Goal: Information Seeking & Learning: Check status

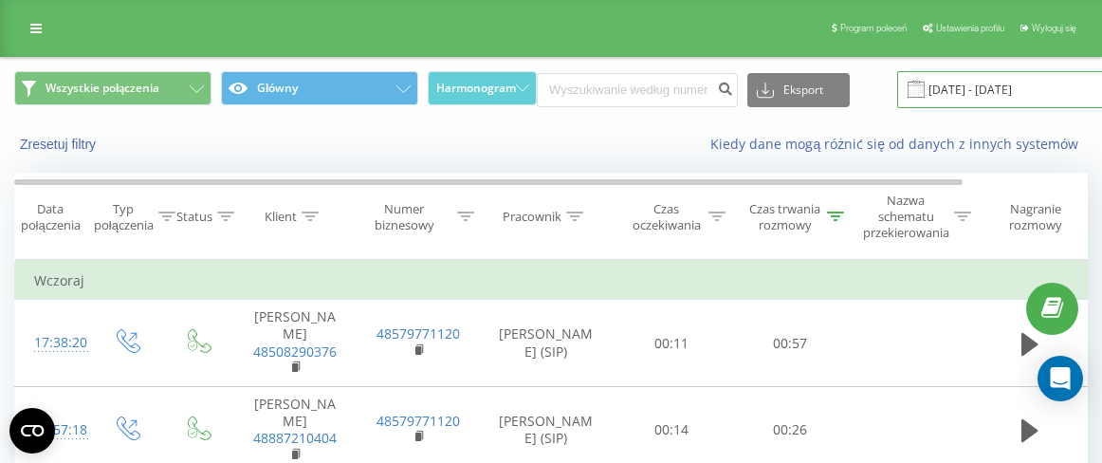
click at [1043, 88] on input "[DATE] - [DATE]" at bounding box center [1012, 89] width 230 height 37
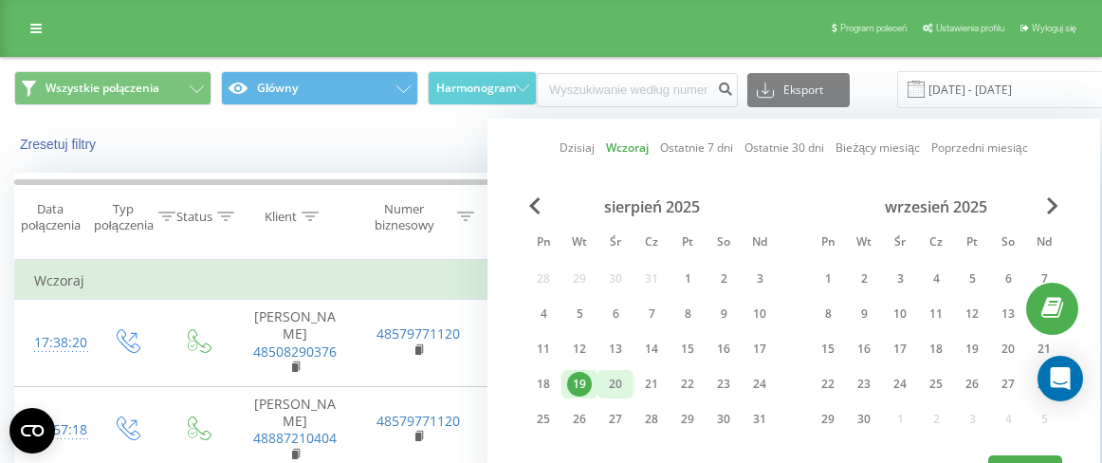
click at [618, 383] on div "20" at bounding box center [615, 384] width 25 height 25
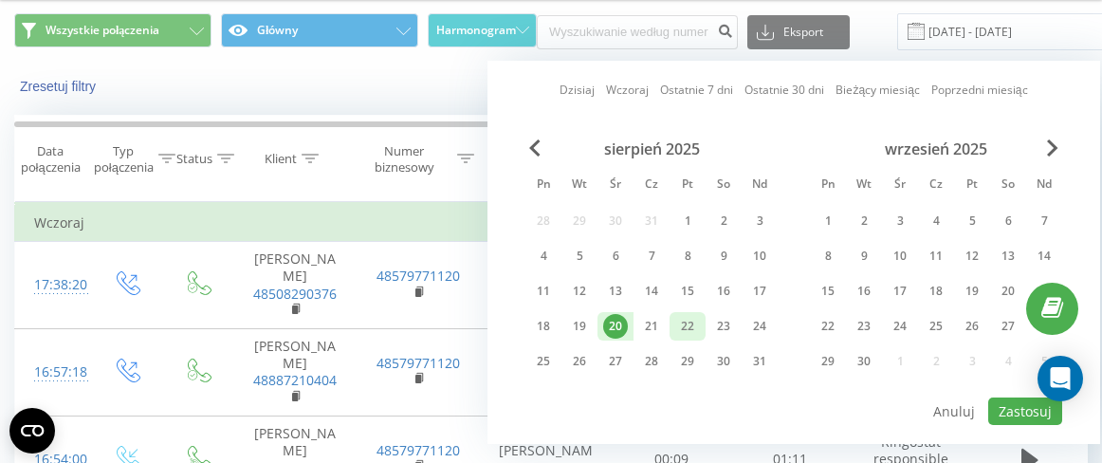
scroll to position [61, 0]
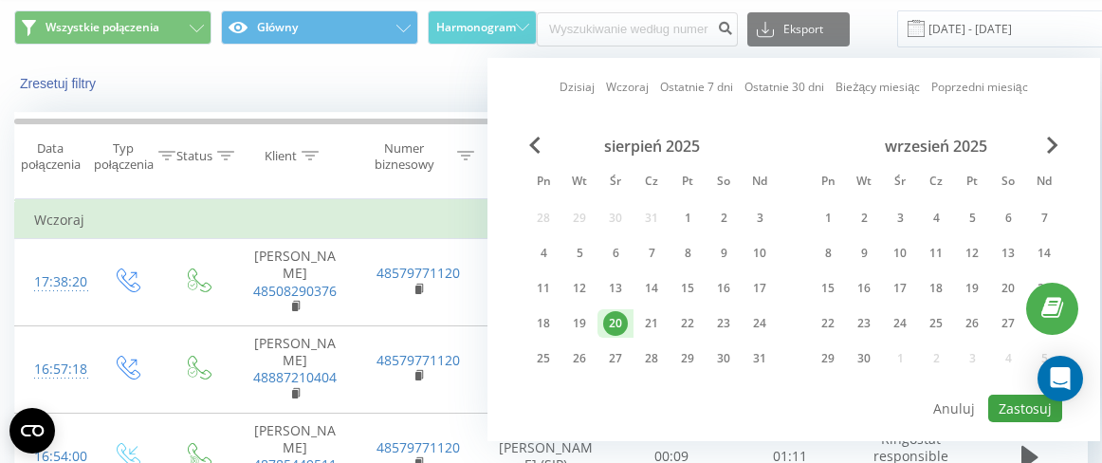
click at [1015, 406] on button "Zastosuj" at bounding box center [1025, 409] width 74 height 28
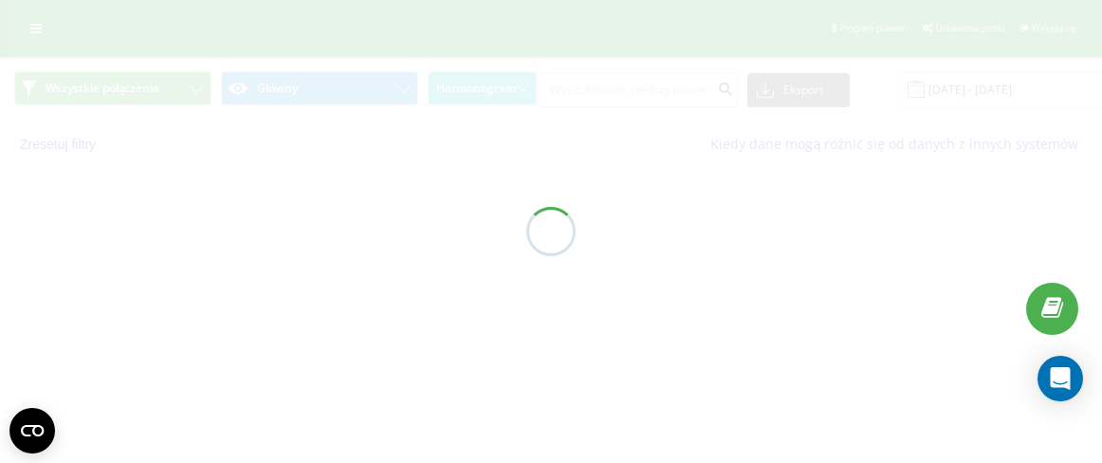
type input "[DATE] - [DATE]"
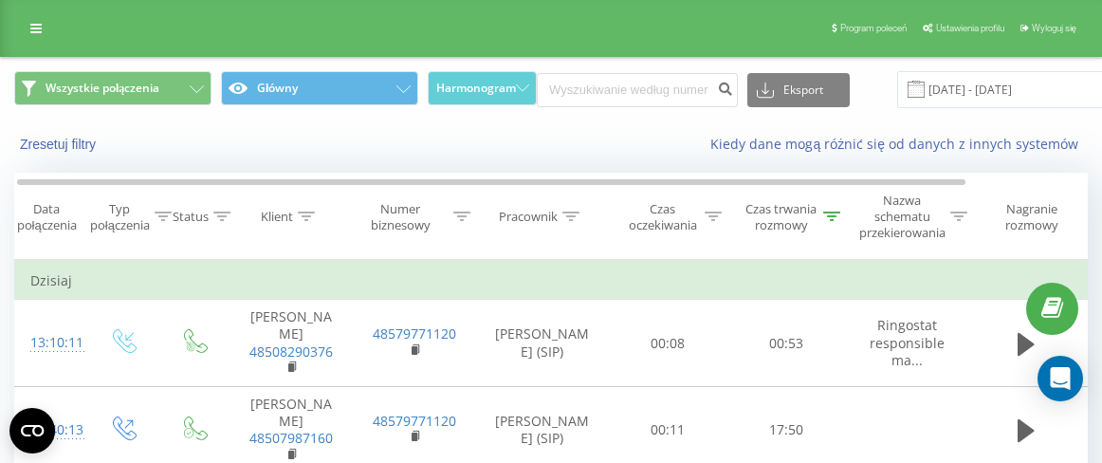
click at [828, 219] on icon at bounding box center [831, 216] width 17 height 9
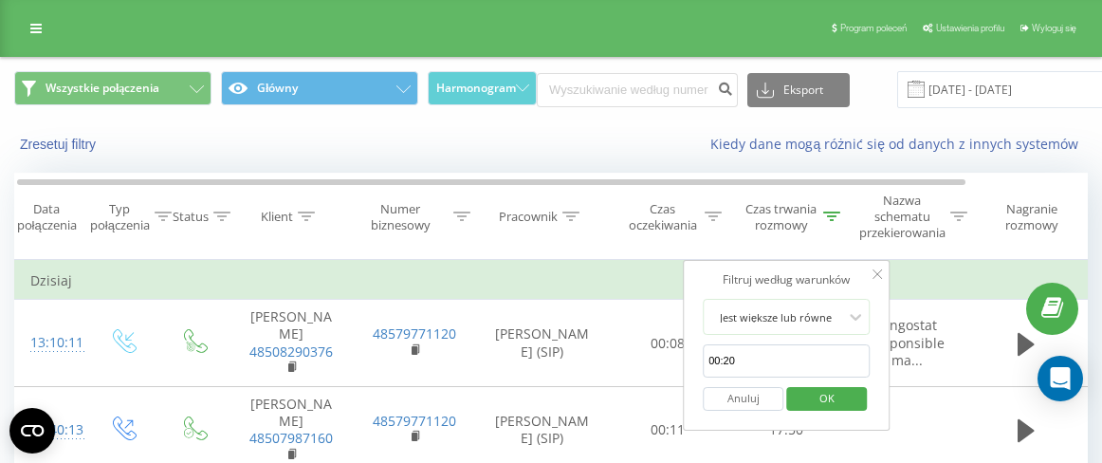
click at [794, 364] on input "00:20" at bounding box center [786, 360] width 167 height 33
click at [850, 391] on span "OK" at bounding box center [827, 397] width 53 height 29
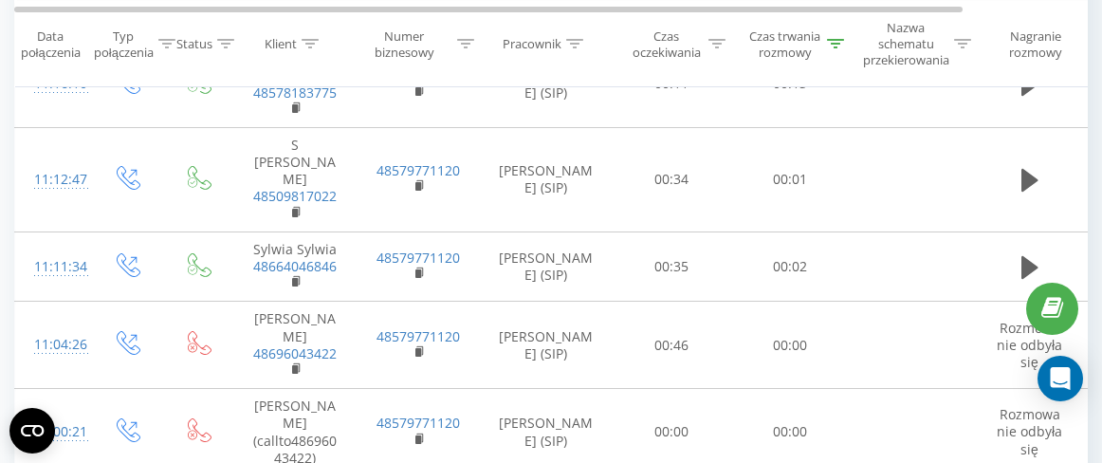
scroll to position [1877, 0]
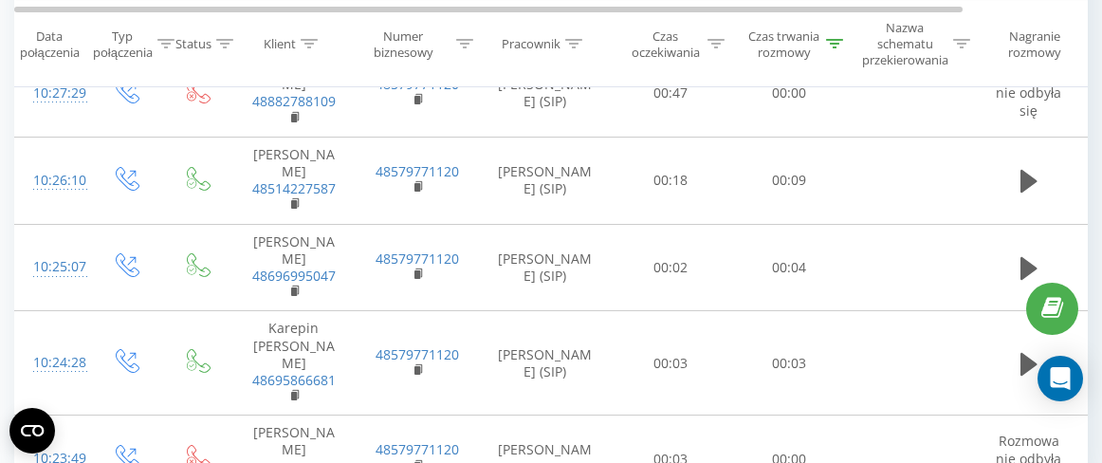
scroll to position [909, 0]
click at [836, 49] on div at bounding box center [834, 44] width 17 height 16
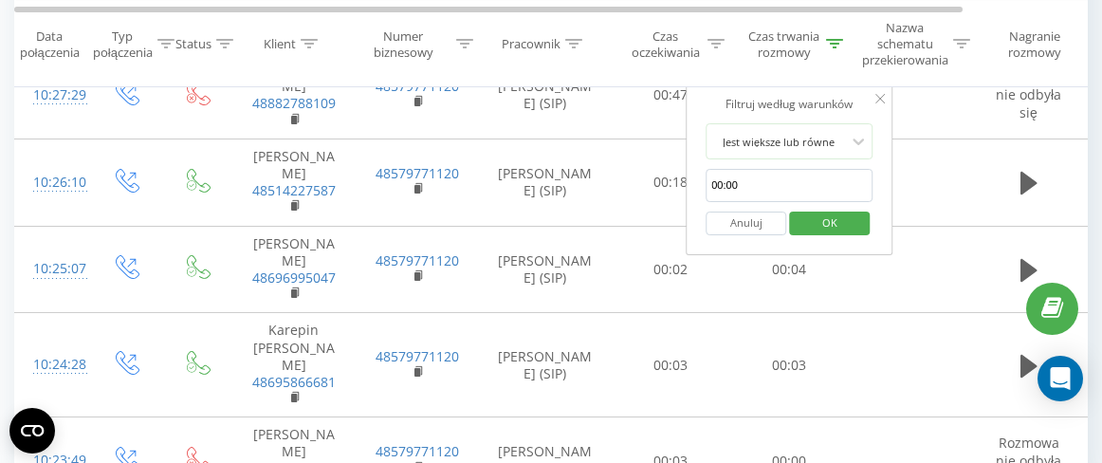
click at [779, 186] on input "00:00" at bounding box center [789, 185] width 167 height 33
type input "00:20"
click at [844, 214] on span "OK" at bounding box center [829, 222] width 53 height 29
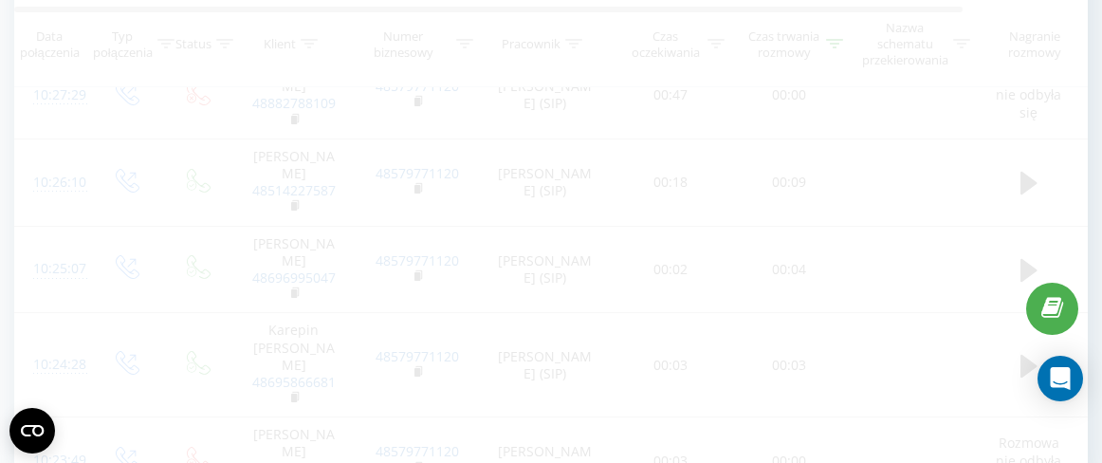
scroll to position [294, 0]
